Goal: Task Accomplishment & Management: Manage account settings

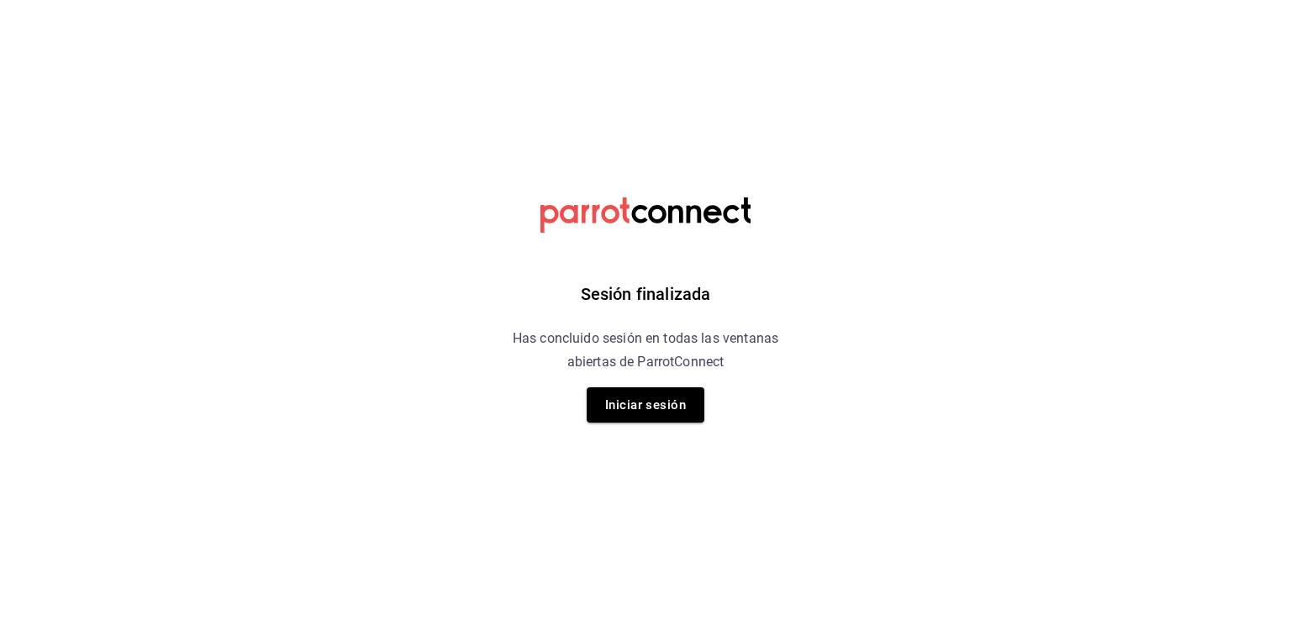
click at [877, 0] on html "Sesión finalizada Has concluido sesión en todas las ventanas abiertas de Parrot…" at bounding box center [645, 0] width 1291 height 0
click at [673, 428] on div "Sesión finalizada Has concluido sesión en todas las ventanas abiertas de Parrot…" at bounding box center [646, 310] width 424 height 620
click at [671, 406] on button "Iniciar sesión" at bounding box center [646, 404] width 118 height 35
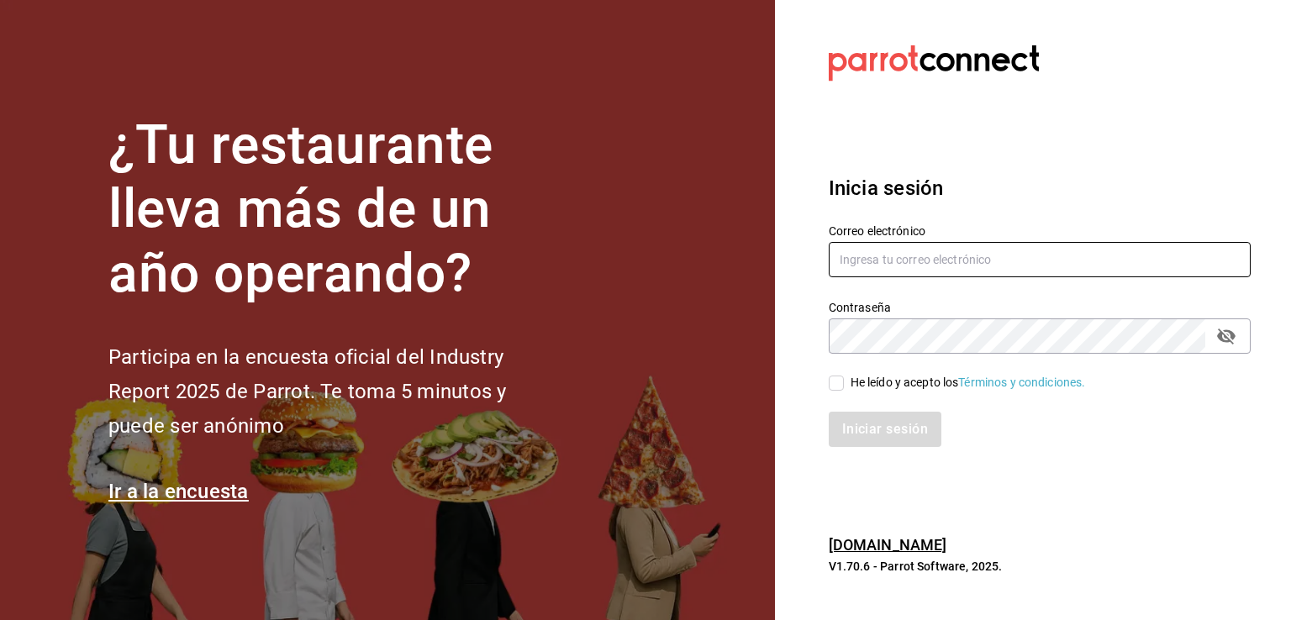
click at [886, 266] on input "text" at bounding box center [1040, 259] width 422 height 35
type input "sthe"
drag, startPoint x: 893, startPoint y: 263, endPoint x: 803, endPoint y: 264, distance: 89.9
click at [803, 264] on section "Datos incorrectos. Verifica que tu Correo o Contraseña estén bien escritos. Ini…" at bounding box center [1033, 310] width 516 height 620
paste input "[EMAIL_ADDRESS][DOMAIN_NAME]"
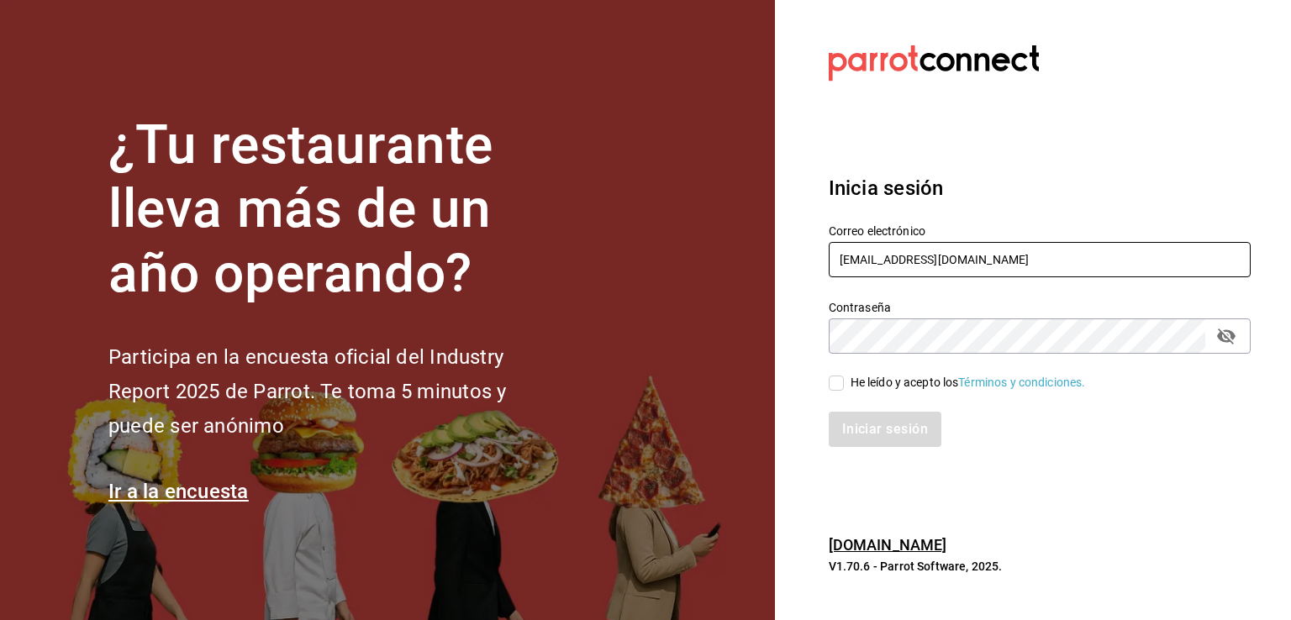
type input "[EMAIL_ADDRESS][DOMAIN_NAME]"
click at [901, 369] on div "He leído y acepto los Términos y condiciones." at bounding box center [1029, 373] width 442 height 39
click at [900, 389] on div "He leído y acepto los Términos y condiciones." at bounding box center [967, 383] width 235 height 18
click at [844, 389] on input "He leído y acepto los Términos y condiciones." at bounding box center [836, 383] width 15 height 15
checkbox input "true"
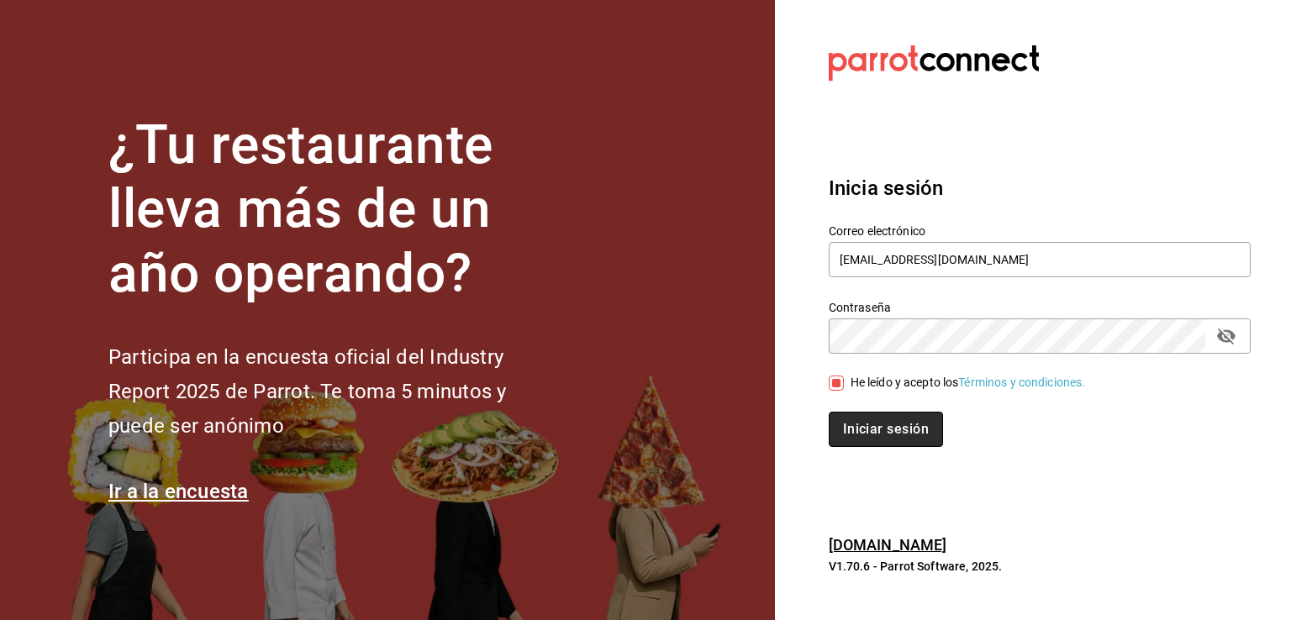
click at [887, 431] on button "Iniciar sesión" at bounding box center [886, 429] width 114 height 35
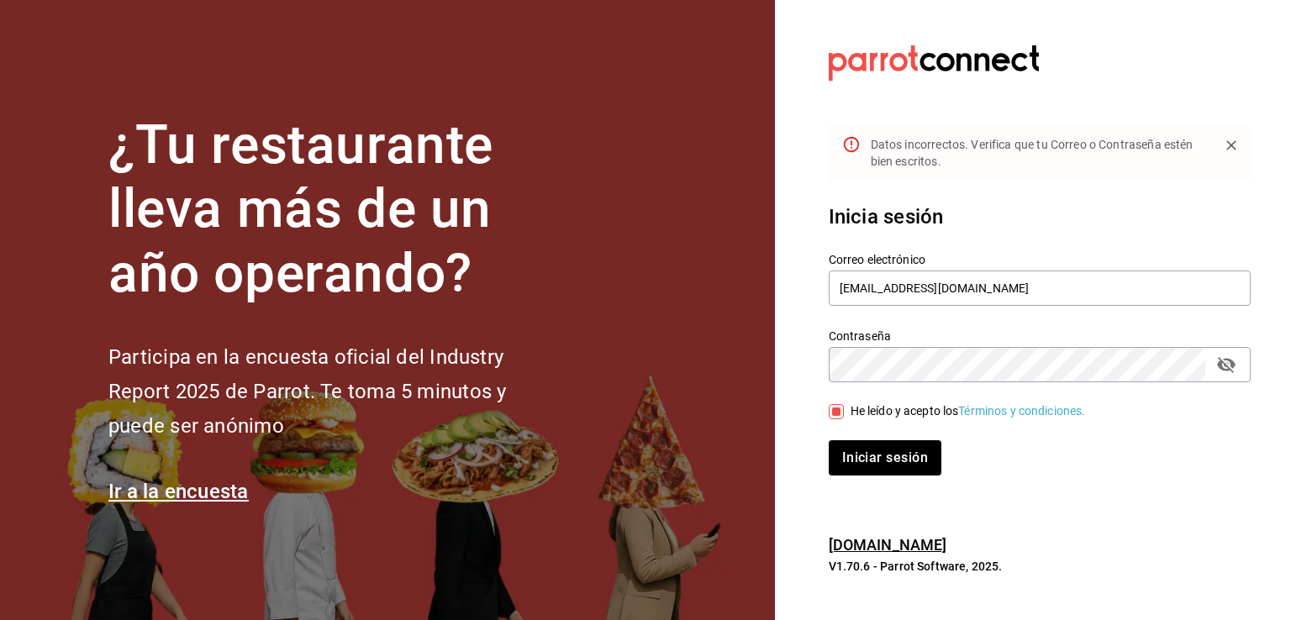
drag, startPoint x: 1250, startPoint y: 371, endPoint x: 1224, endPoint y: 361, distance: 27.9
click at [1248, 367] on section "Datos incorrectos. Verifica que tu Correo o Contraseña estén bien escritos. Ini…" at bounding box center [1033, 310] width 516 height 620
click at [1224, 361] on icon "passwordField" at bounding box center [1226, 365] width 20 height 20
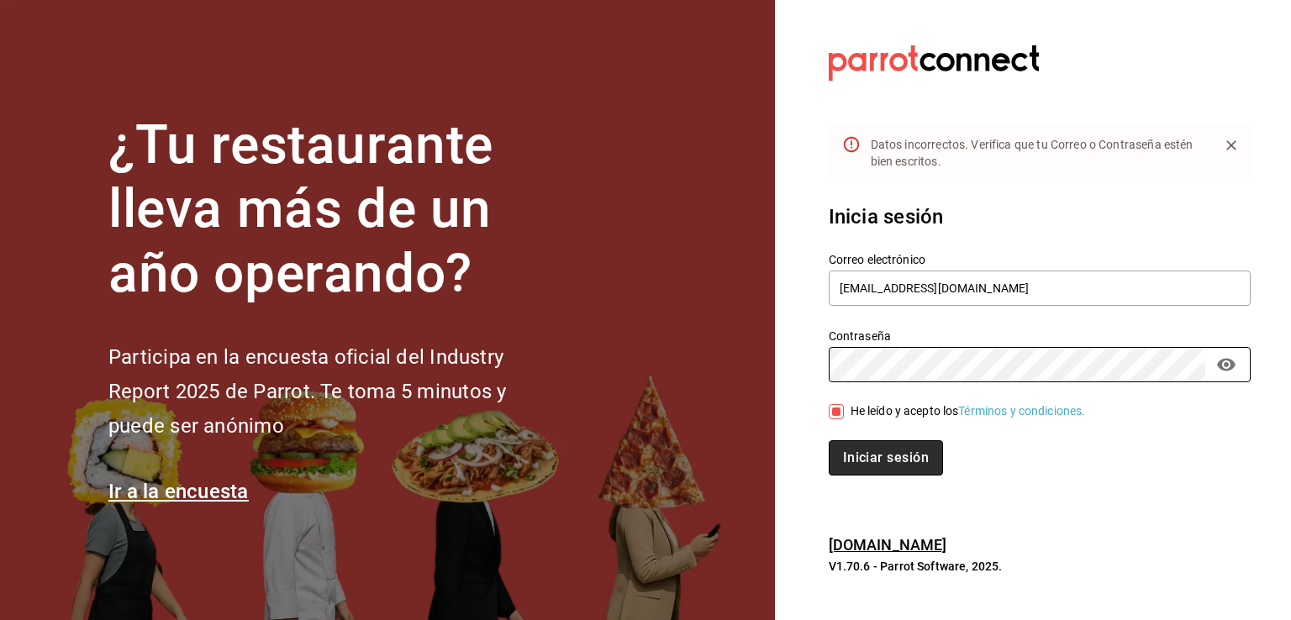
click at [883, 453] on button "Iniciar sesión" at bounding box center [886, 457] width 114 height 35
click at [895, 448] on button "Iniciar sesión" at bounding box center [886, 457] width 114 height 35
drag, startPoint x: 892, startPoint y: 486, endPoint x: 887, endPoint y: 468, distance: 18.4
click at [892, 485] on div "Inicia sesión Correo electrónico [EMAIL_ADDRESS][DOMAIN_NAME] Contraseña Contra…" at bounding box center [1040, 339] width 422 height 315
click at [887, 461] on button "Iniciar sesión" at bounding box center [886, 457] width 114 height 35
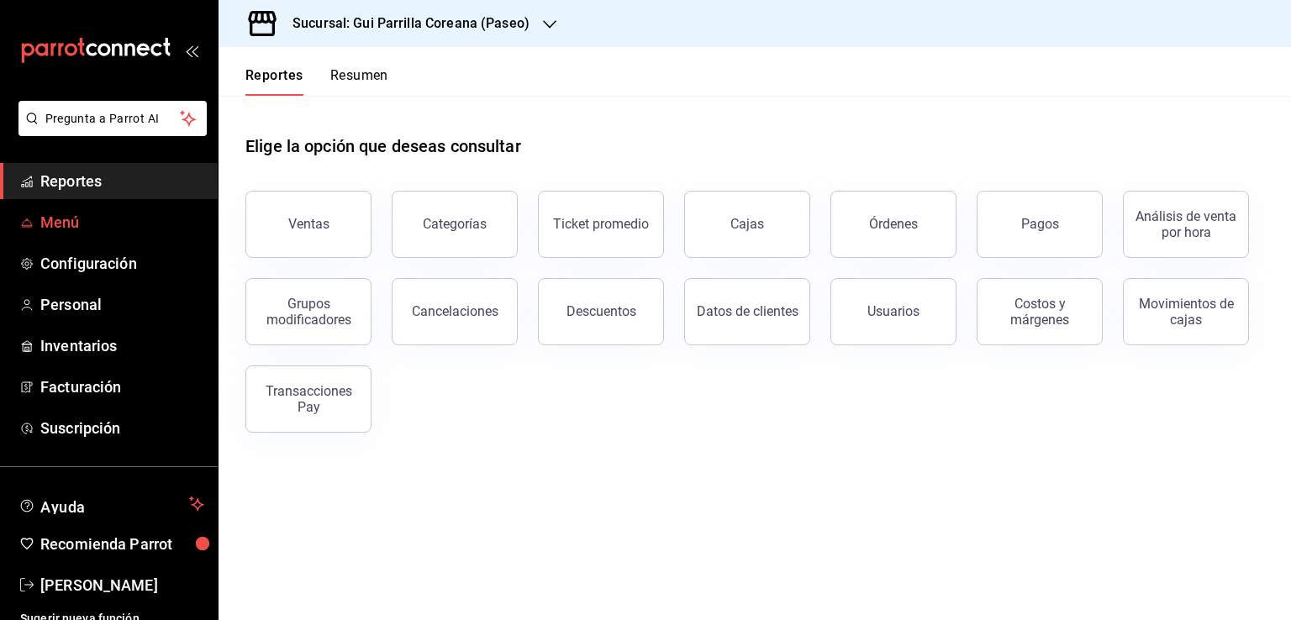
click at [41, 223] on span "Menú" at bounding box center [122, 222] width 164 height 23
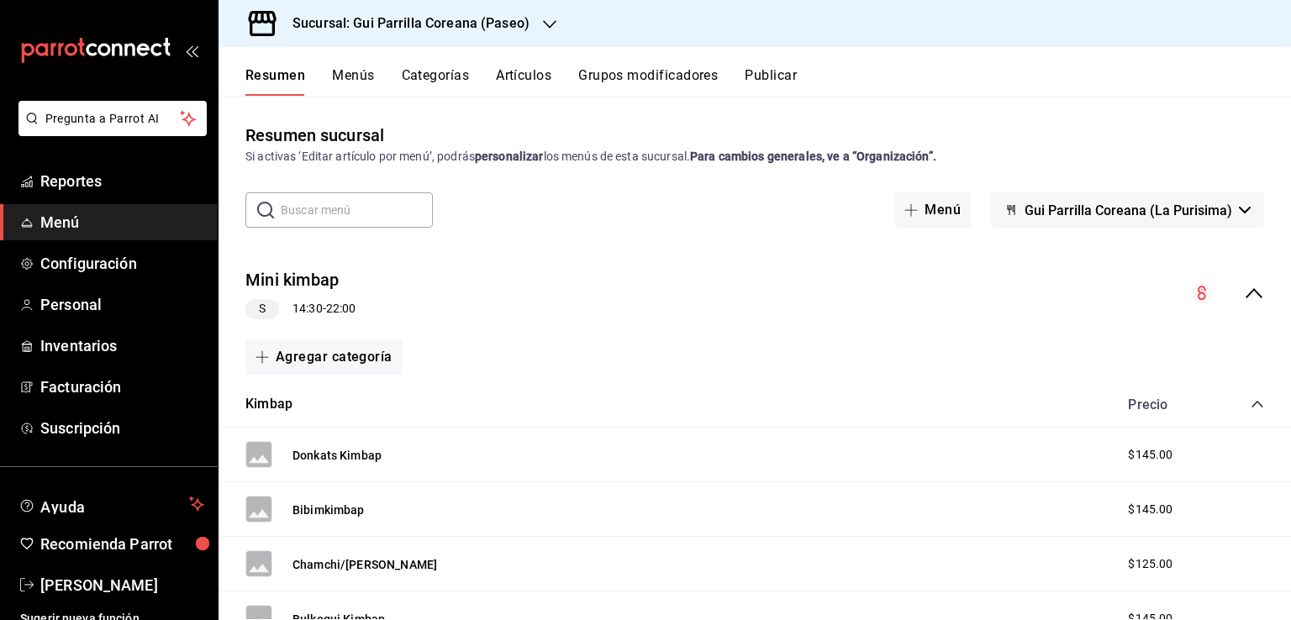
click at [1244, 287] on icon "collapse-menu-row" at bounding box center [1254, 293] width 20 height 20
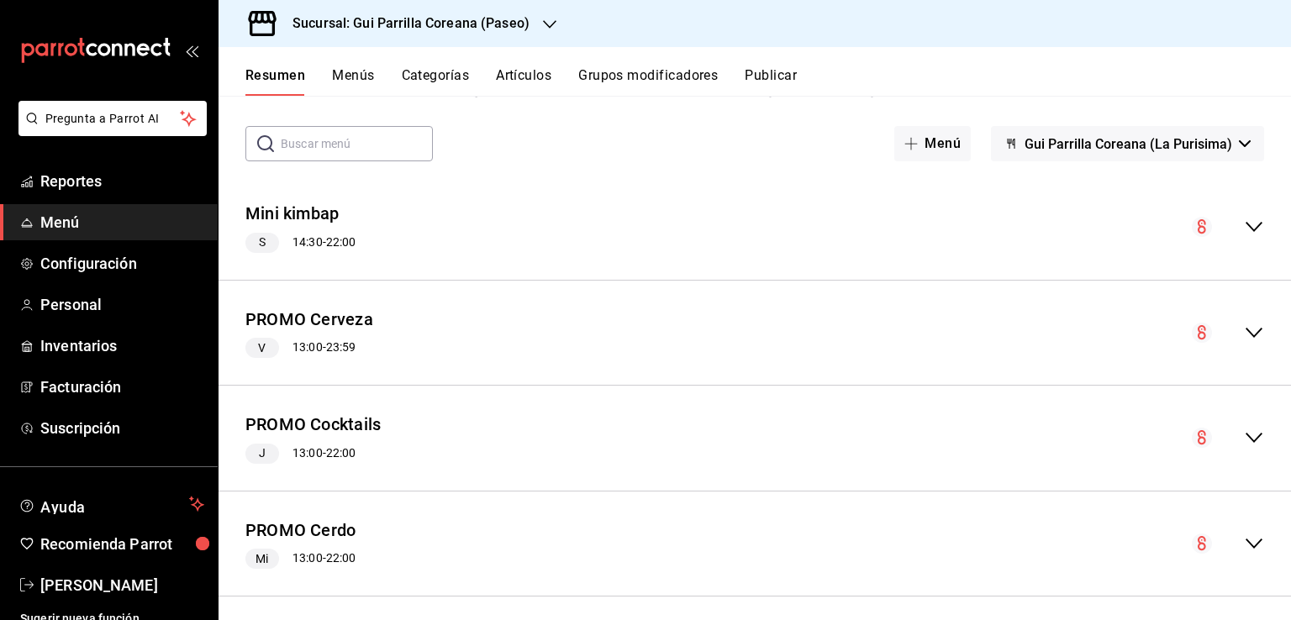
scroll to position [71, 0]
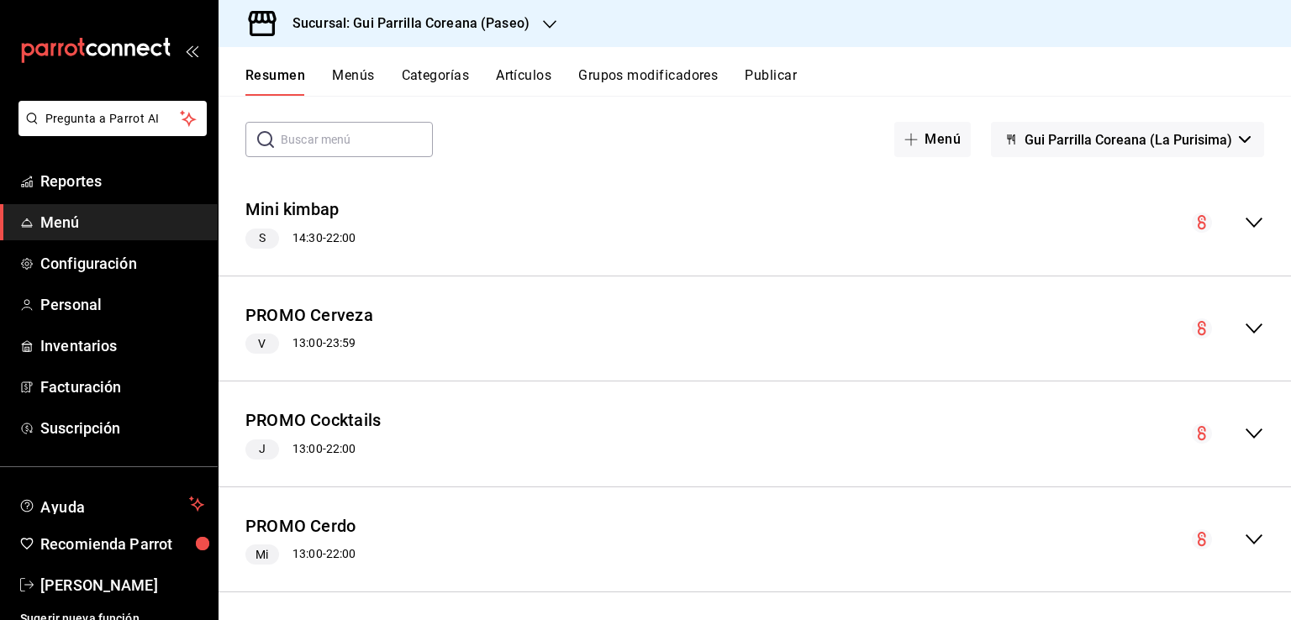
click at [1244, 213] on icon "collapse-menu-row" at bounding box center [1254, 223] width 20 height 20
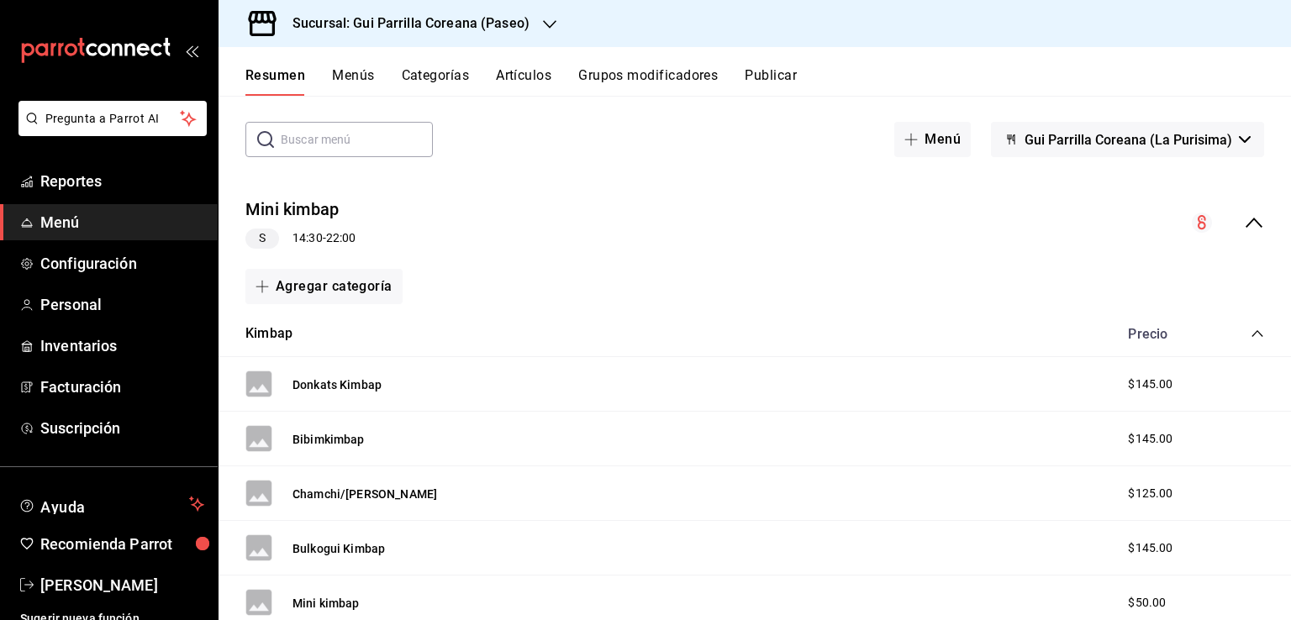
click at [1244, 217] on icon "collapse-menu-row" at bounding box center [1254, 223] width 20 height 20
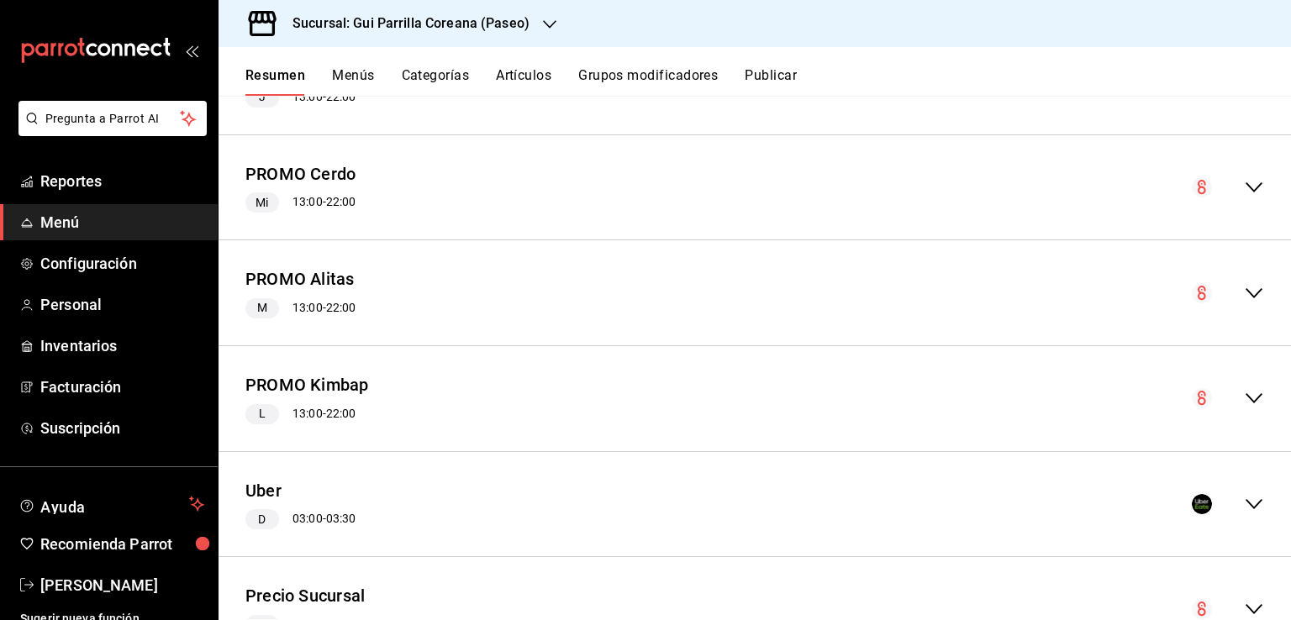
scroll to position [498, 0]
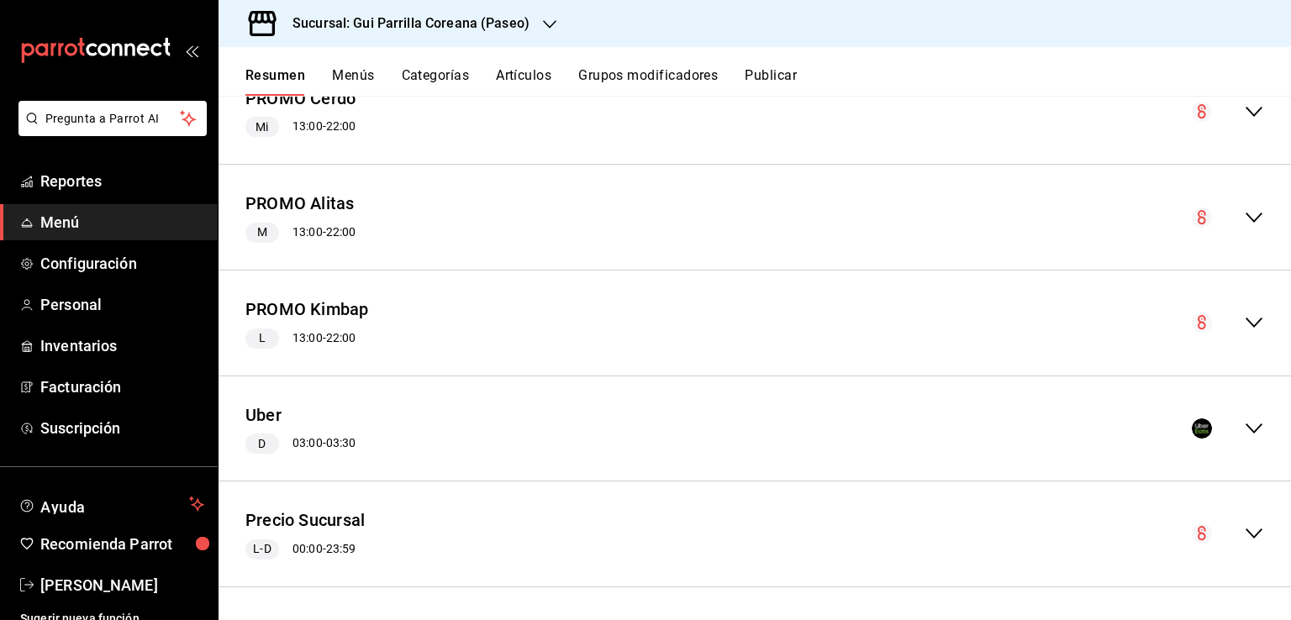
click at [773, 79] on button "Publicar" at bounding box center [771, 81] width 52 height 29
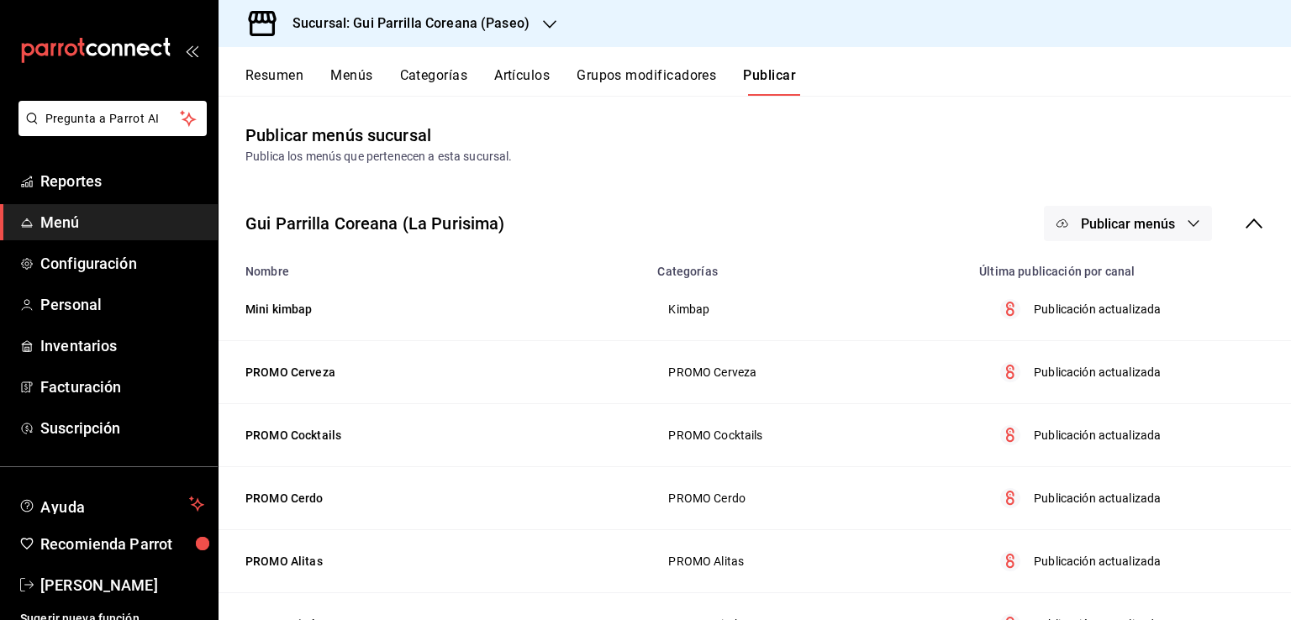
click at [1121, 214] on button "Publicar menús" at bounding box center [1128, 223] width 168 height 35
click at [1129, 321] on span "Uber Eats" at bounding box center [1139, 326] width 81 height 18
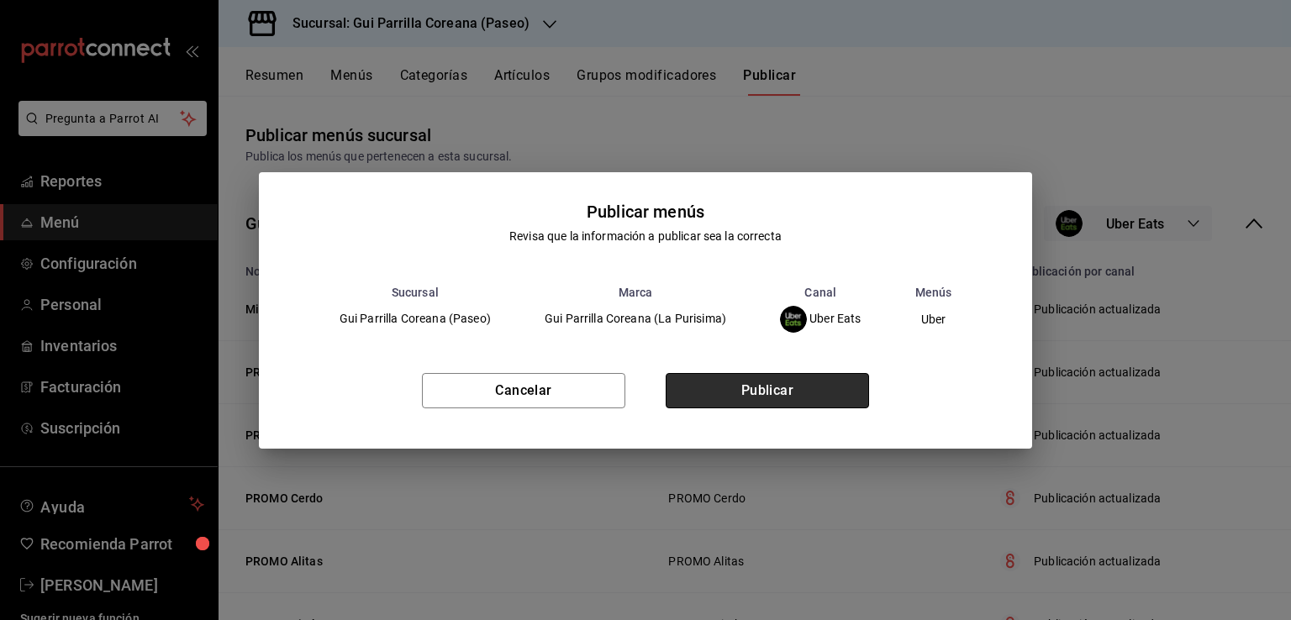
click at [787, 389] on button "Publicar" at bounding box center [767, 390] width 203 height 35
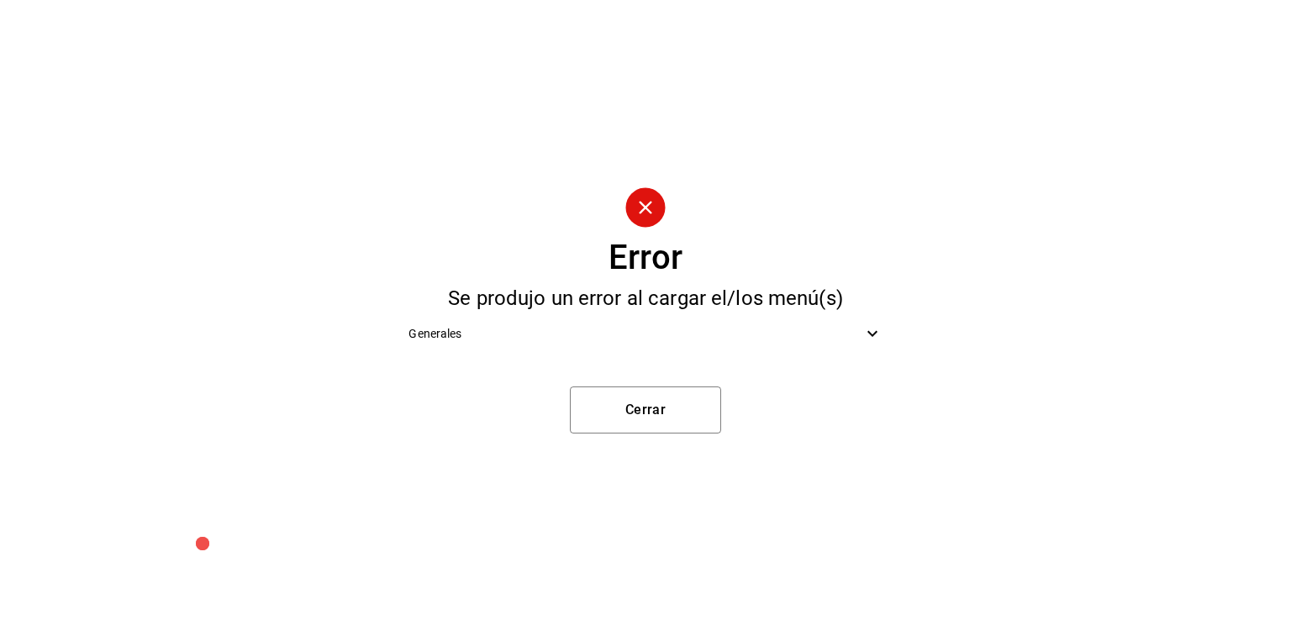
click at [760, 350] on div "Generales" at bounding box center [645, 334] width 500 height 38
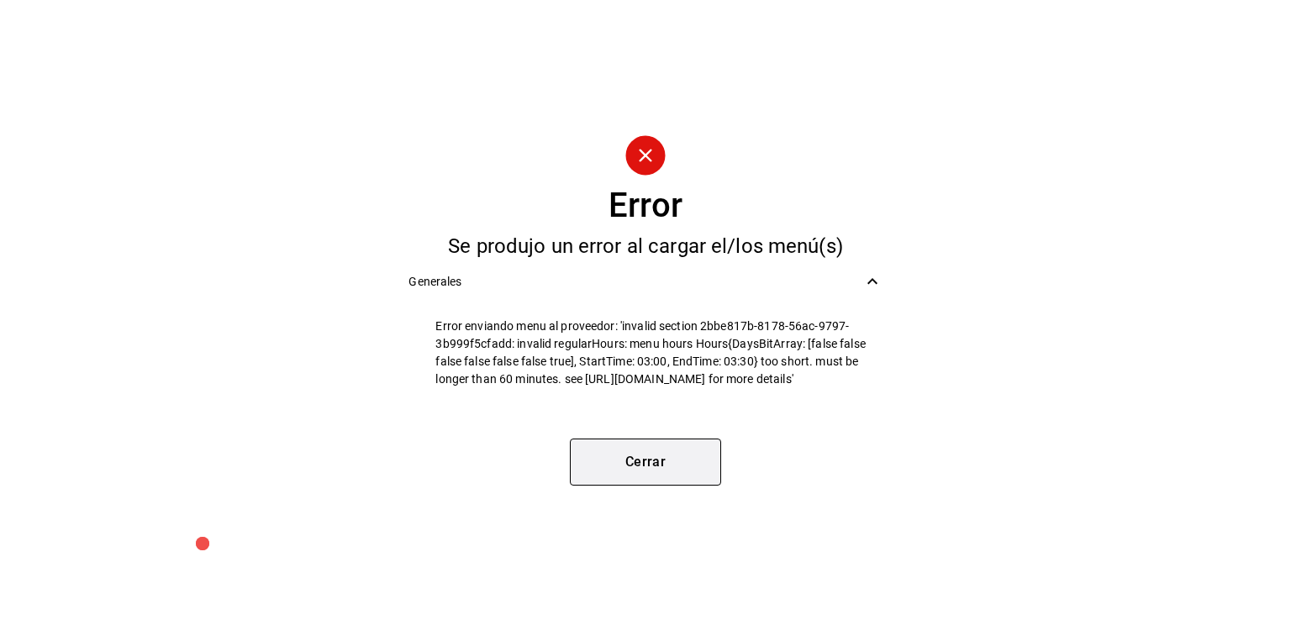
click at [670, 482] on button "Cerrar" at bounding box center [645, 462] width 151 height 47
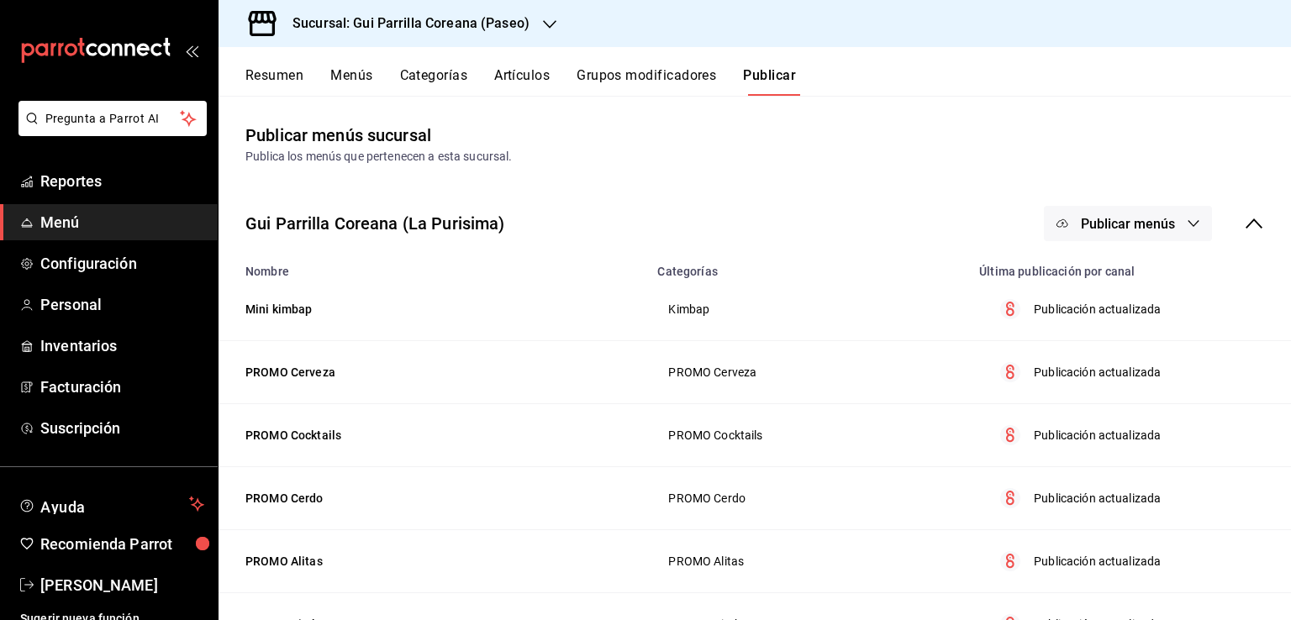
click at [343, 67] on button "Menús" at bounding box center [351, 81] width 42 height 29
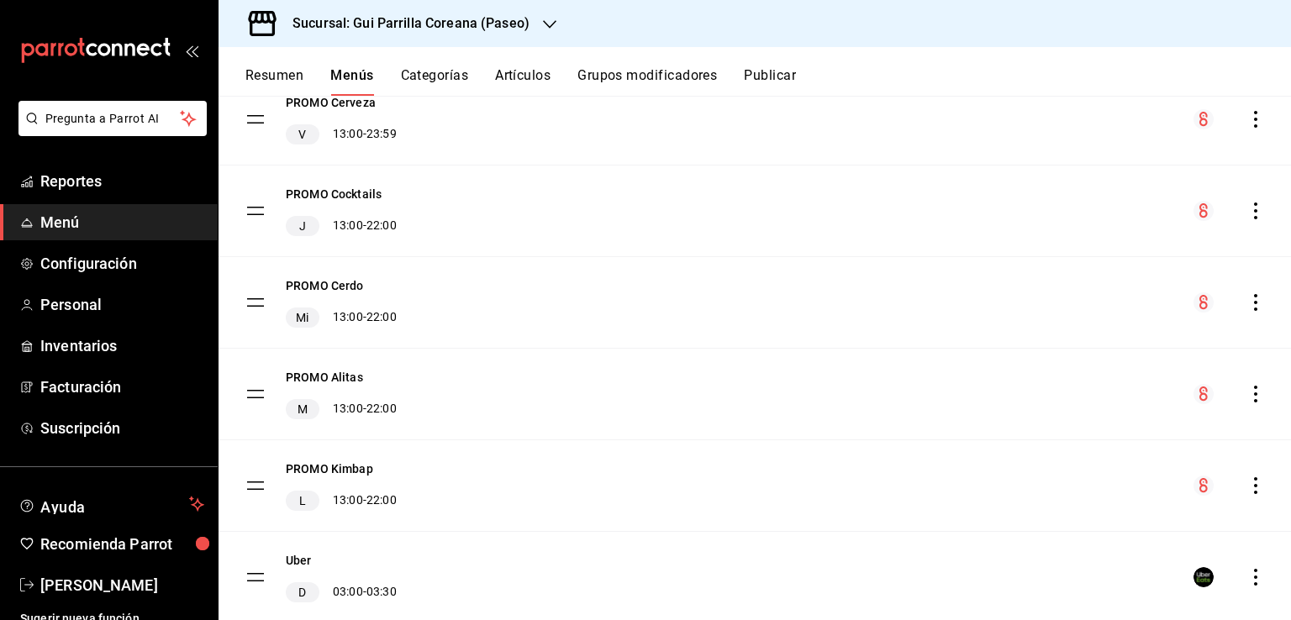
scroll to position [400, 0]
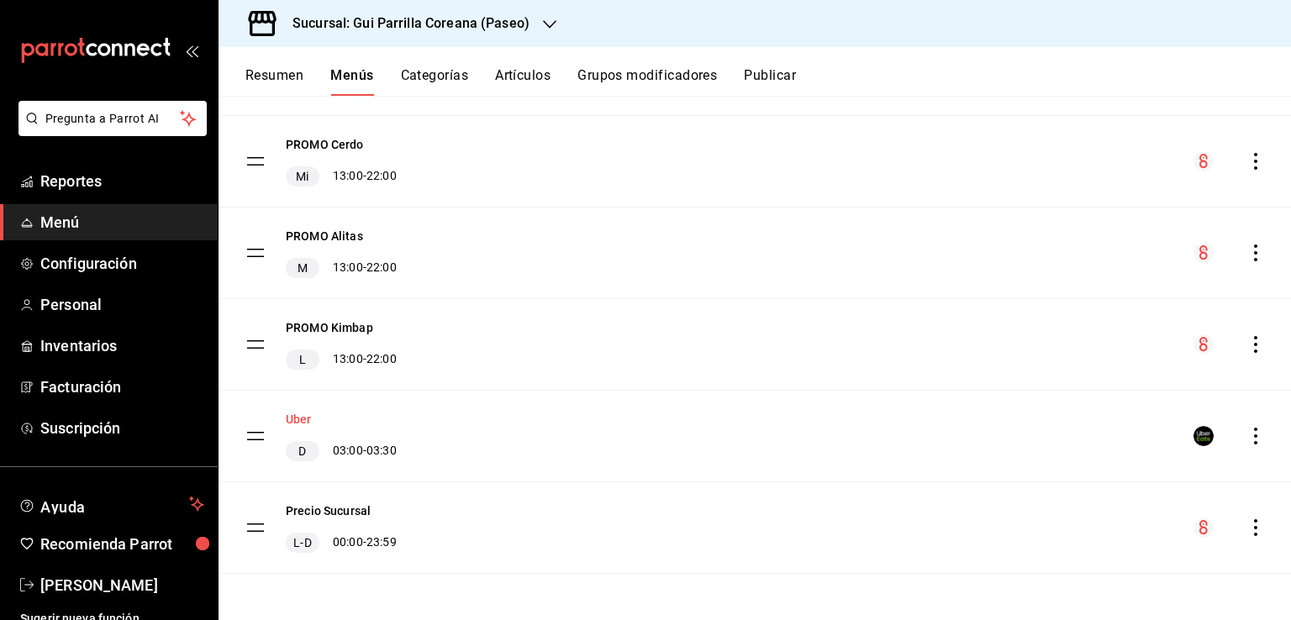
click at [310, 416] on button "Uber" at bounding box center [299, 419] width 26 height 17
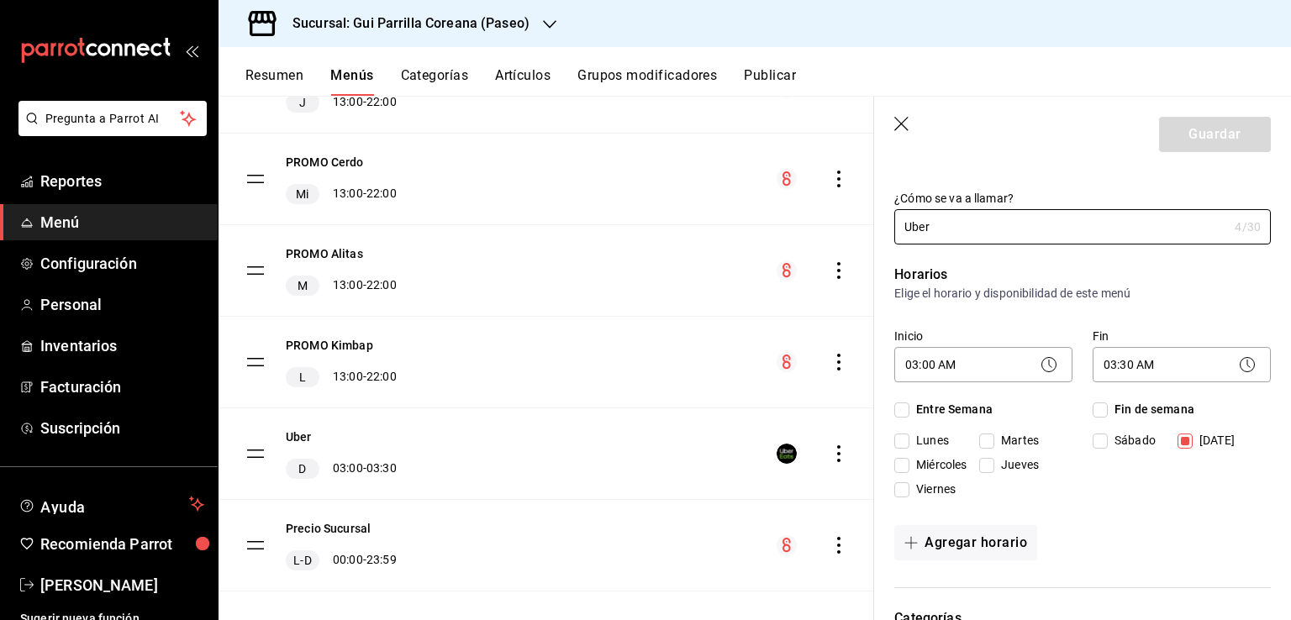
scroll to position [13, 0]
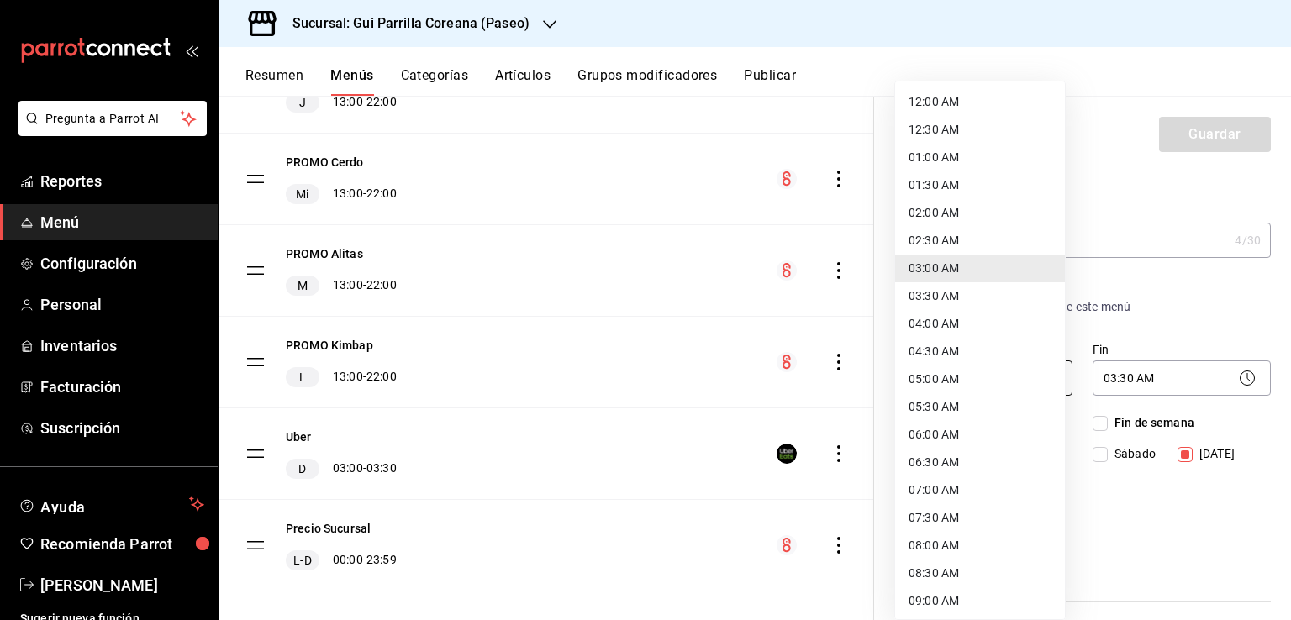
click at [979, 374] on body "Pregunta a Parrot AI Reportes Menú Configuración Personal Inventarios Facturaci…" at bounding box center [645, 310] width 1291 height 620
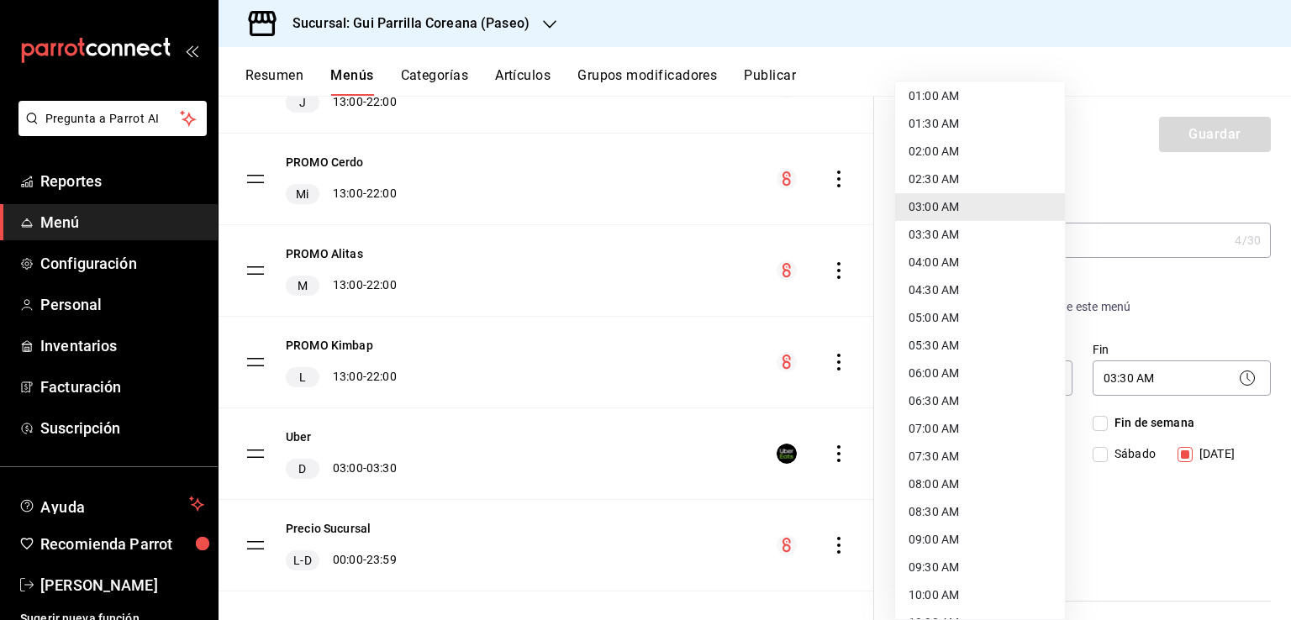
click at [959, 236] on li "03:30 AM" at bounding box center [980, 235] width 170 height 28
type input "03:30"
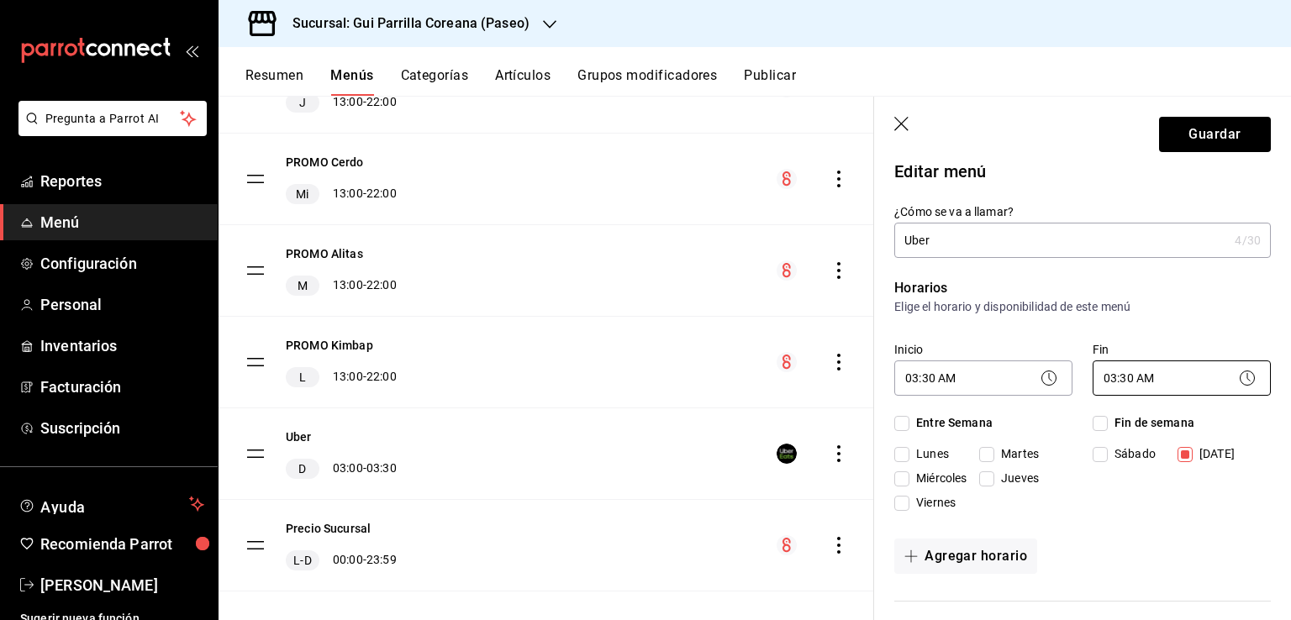
click at [1149, 367] on body "Pregunta a Parrot AI Reportes Menú Configuración Personal Inventarios Facturaci…" at bounding box center [645, 310] width 1291 height 620
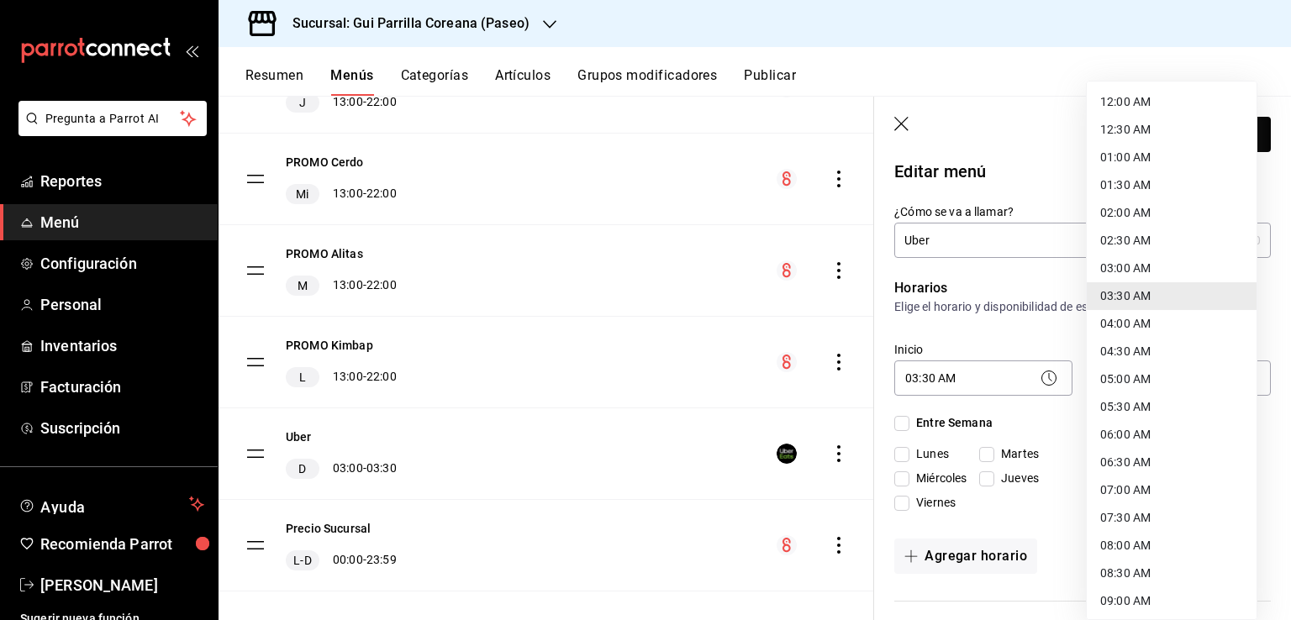
click at [1153, 347] on li "04:30 AM" at bounding box center [1172, 352] width 170 height 28
type input "04:30"
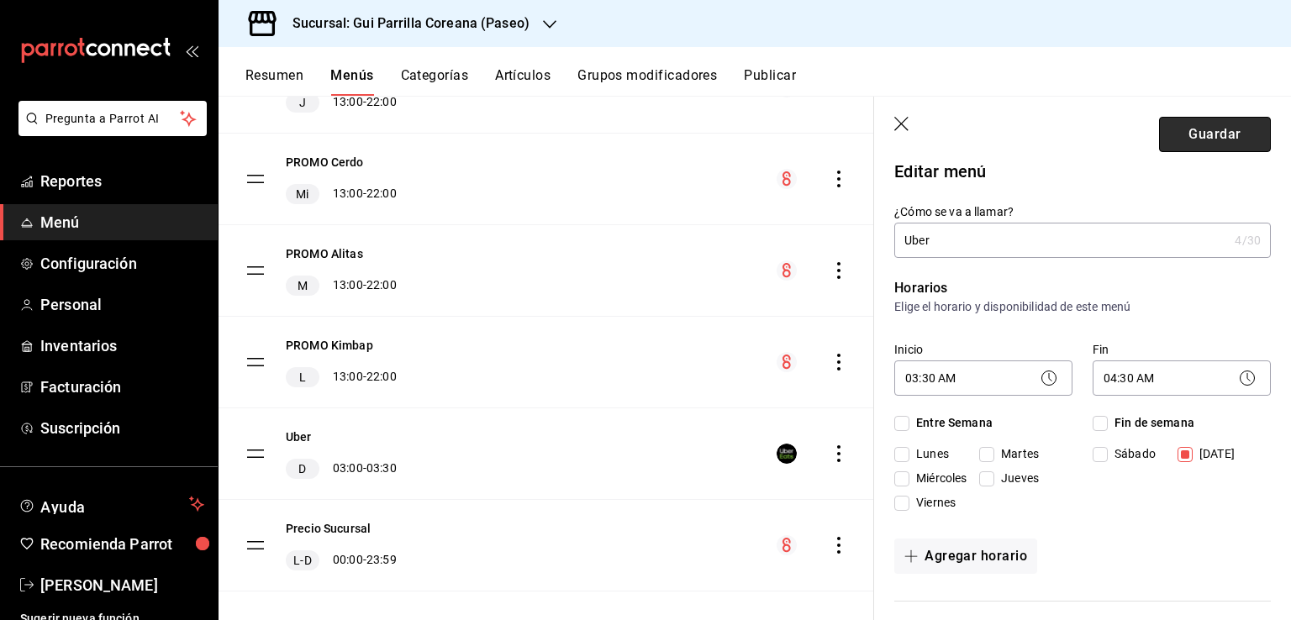
click at [1200, 132] on button "Guardar" at bounding box center [1215, 134] width 112 height 35
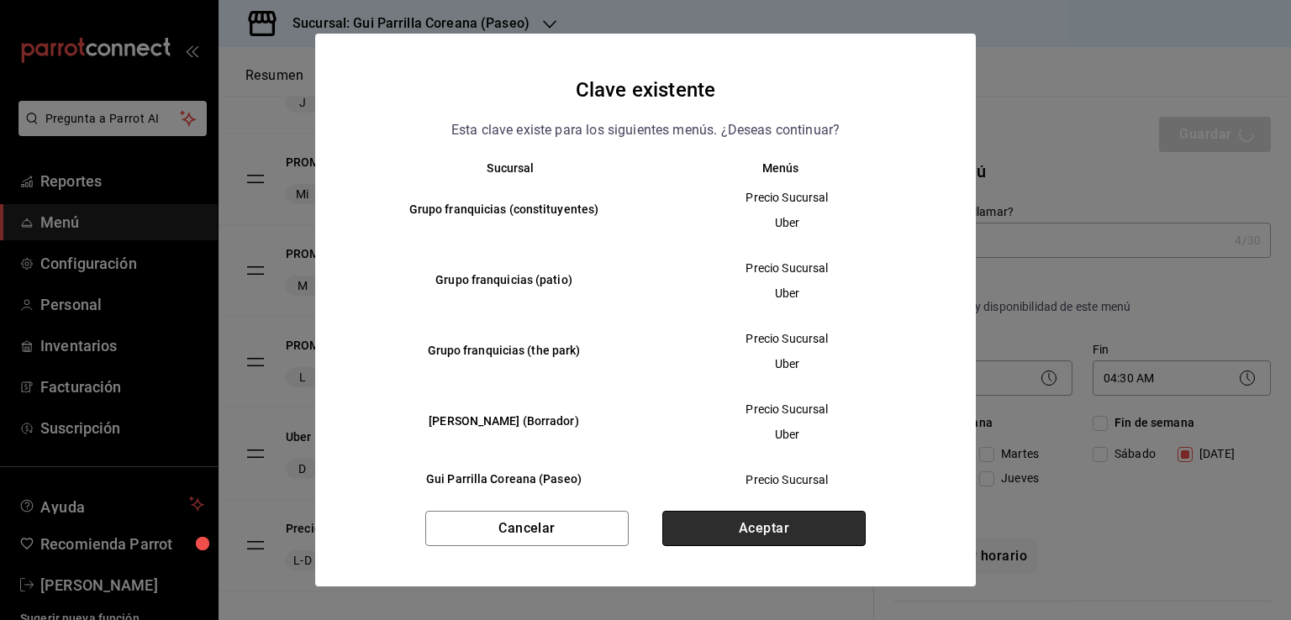
click at [783, 530] on button "Aceptar" at bounding box center [763, 528] width 203 height 35
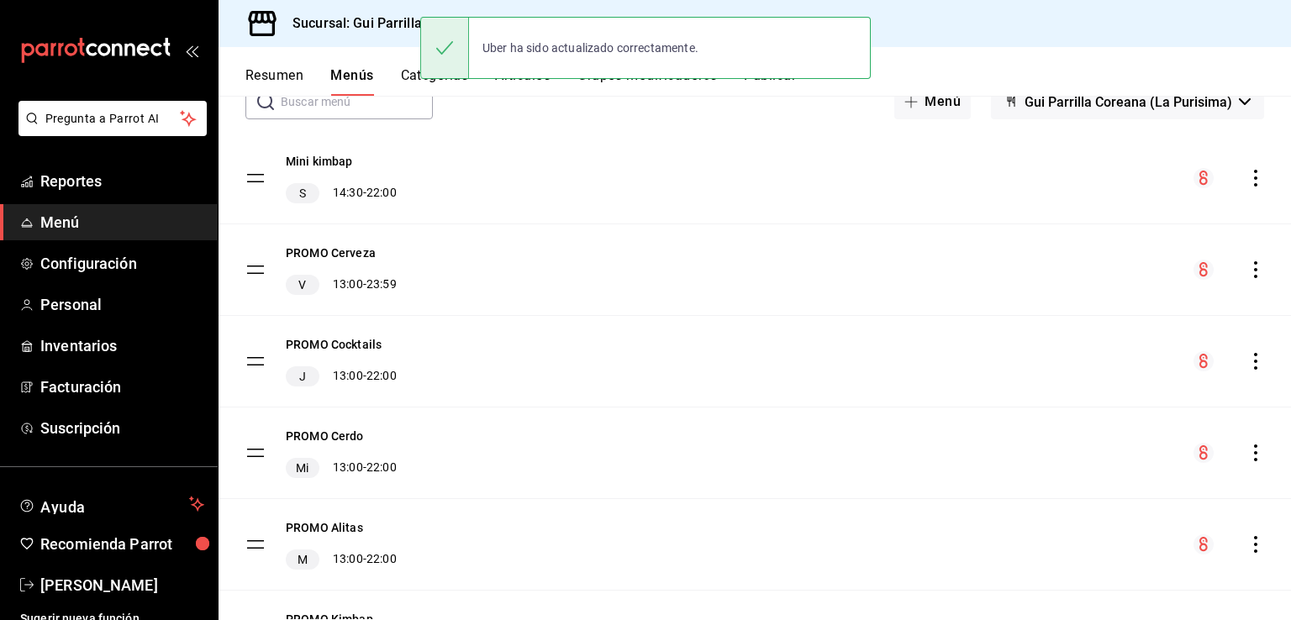
click at [776, 87] on button "Publicar" at bounding box center [770, 81] width 52 height 29
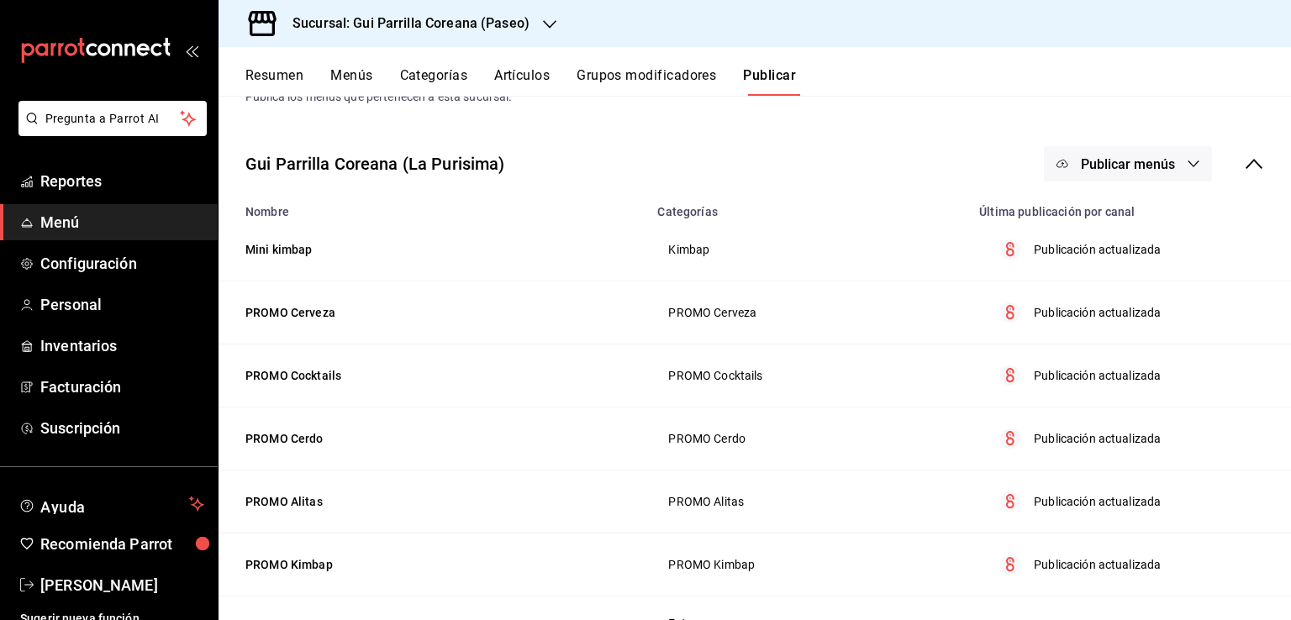
scroll to position [61, 0]
click at [1119, 156] on span "Publicar menús" at bounding box center [1128, 163] width 94 height 16
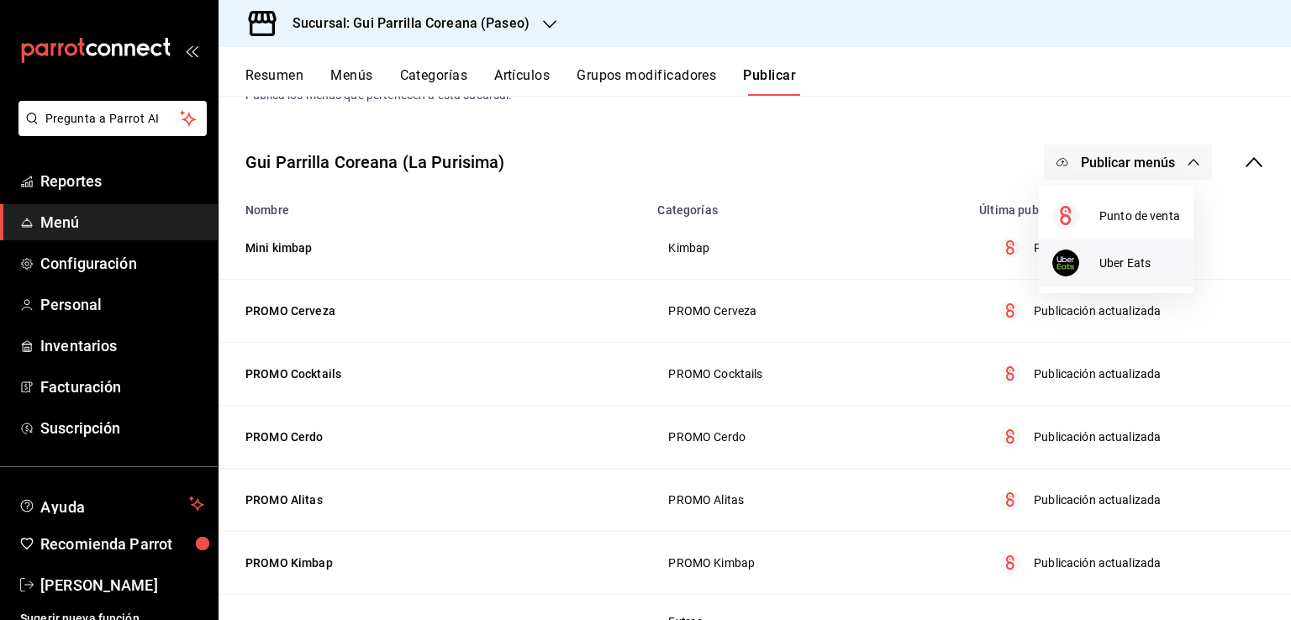
click at [1089, 271] on div at bounding box center [1075, 263] width 47 height 27
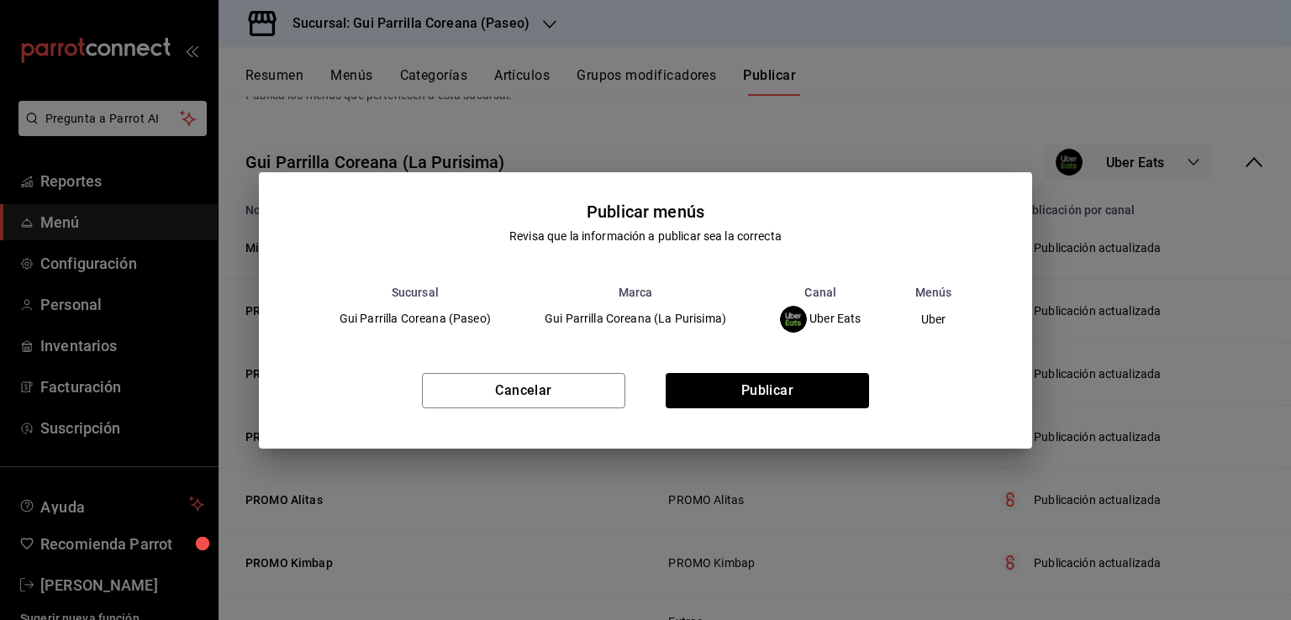
click at [780, 414] on div "Cancelar Publicar" at bounding box center [646, 397] width 774 height 103
click at [773, 401] on button "Publicar" at bounding box center [767, 390] width 203 height 35
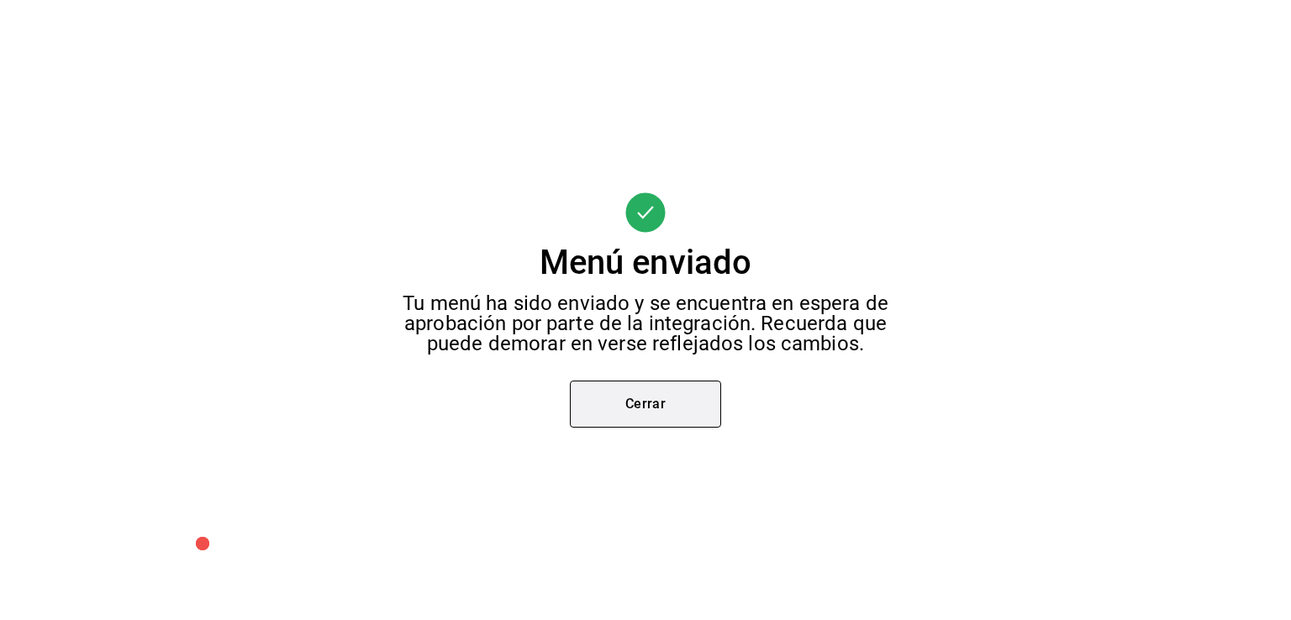
scroll to position [0, 0]
click at [671, 403] on button "Cerrar" at bounding box center [645, 404] width 151 height 47
